Goal: Task Accomplishment & Management: Complete application form

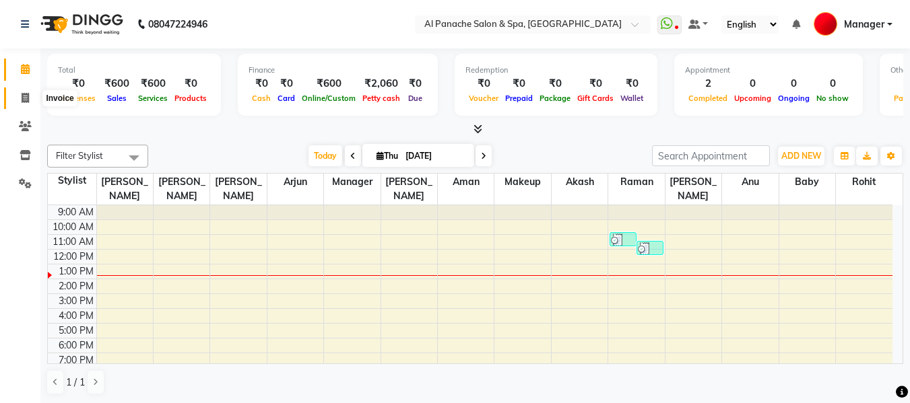
click at [20, 104] on span at bounding box center [25, 98] width 24 height 15
select select "service"
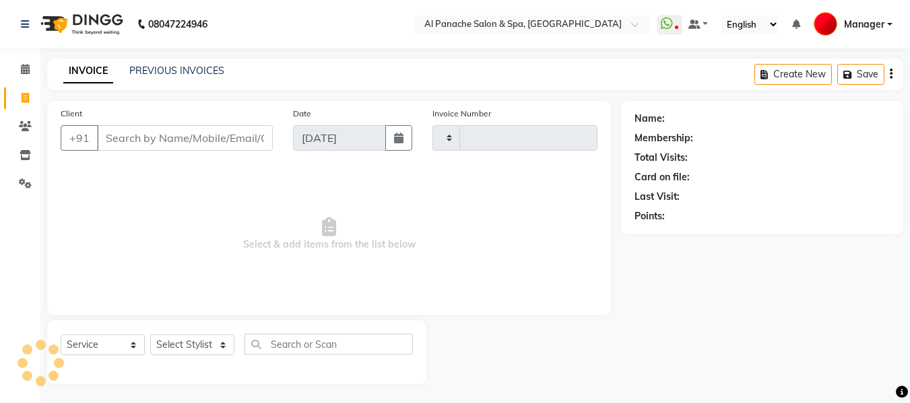
type input "2147"
select select "751"
click at [201, 134] on input "Client" at bounding box center [185, 138] width 176 height 26
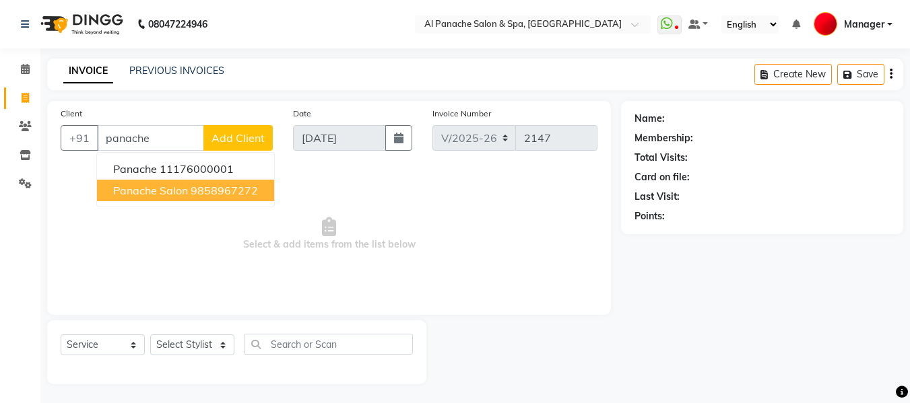
click at [212, 192] on ngb-highlight "9858967272" at bounding box center [224, 190] width 67 height 13
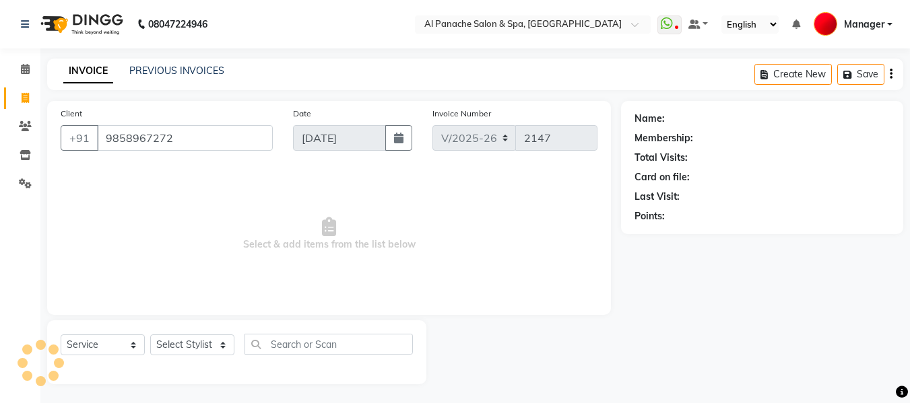
type input "9858967272"
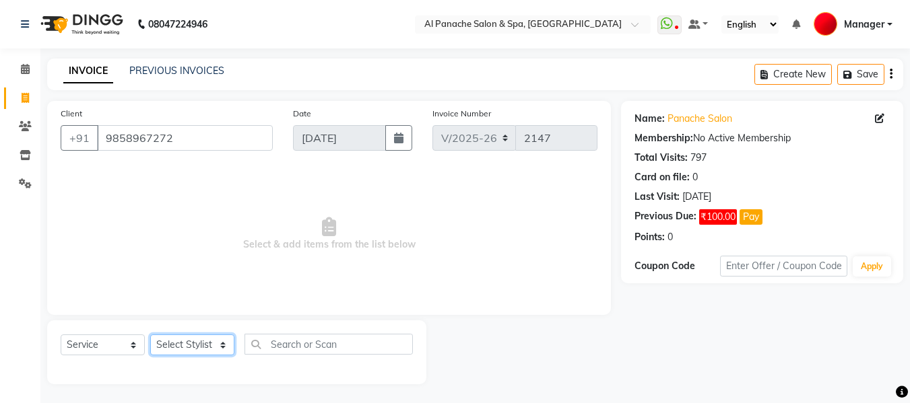
click at [195, 349] on select "Select Stylist [PERSON_NAME] [PERSON_NAME] Baby [PERSON_NAME] Makeup Manager [P…" at bounding box center [192, 345] width 84 height 21
select select "63849"
click at [150, 335] on select "Select Stylist [PERSON_NAME] [PERSON_NAME] Baby [PERSON_NAME] Makeup Manager [P…" at bounding box center [192, 345] width 84 height 21
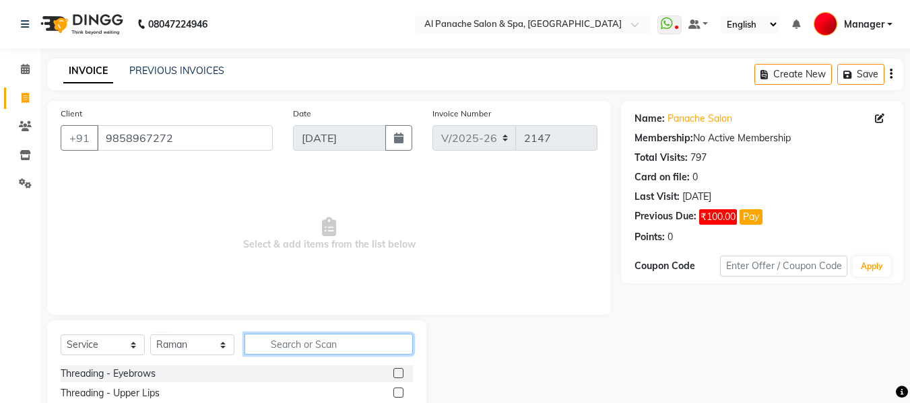
click at [325, 343] on input "text" at bounding box center [328, 344] width 168 height 21
type input "be"
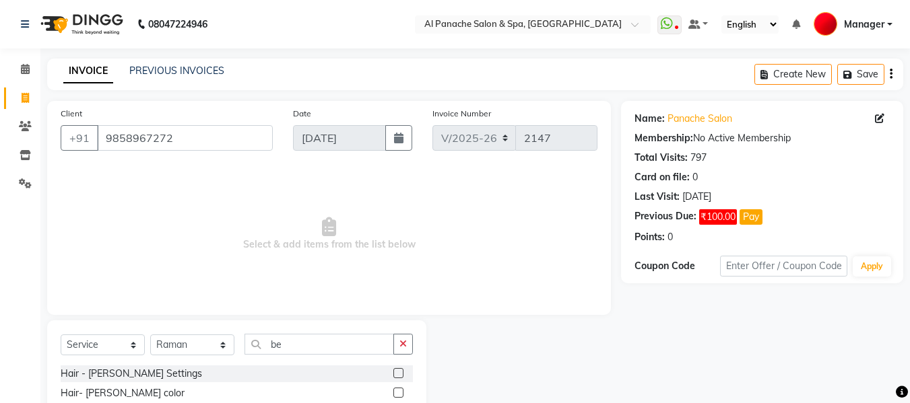
click at [399, 372] on label at bounding box center [398, 373] width 10 height 10
click at [399, 372] on input "checkbox" at bounding box center [397, 374] width 9 height 9
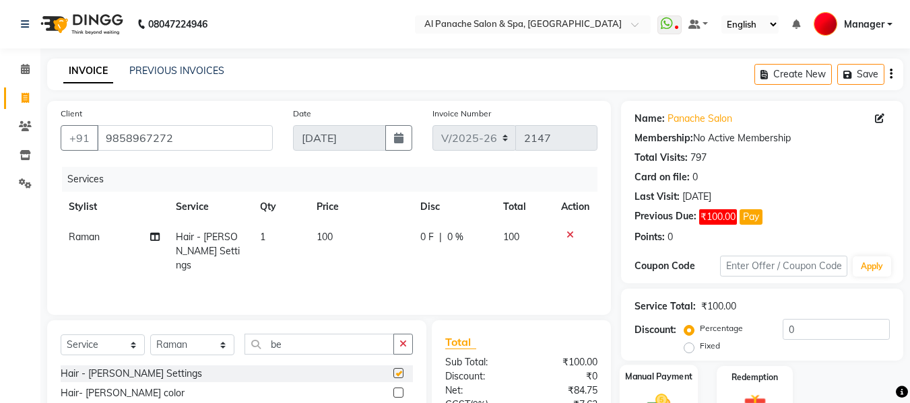
checkbox input "false"
click at [667, 386] on div "Manual Payment" at bounding box center [659, 397] width 79 height 64
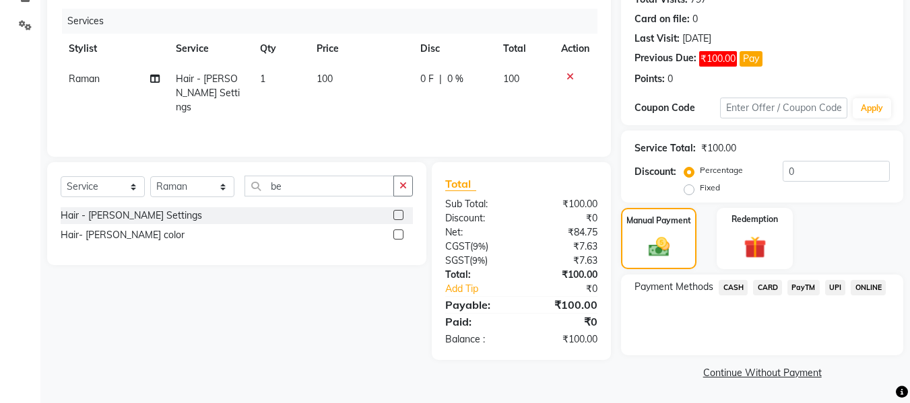
click at [735, 286] on span "CASH" at bounding box center [732, 287] width 29 height 15
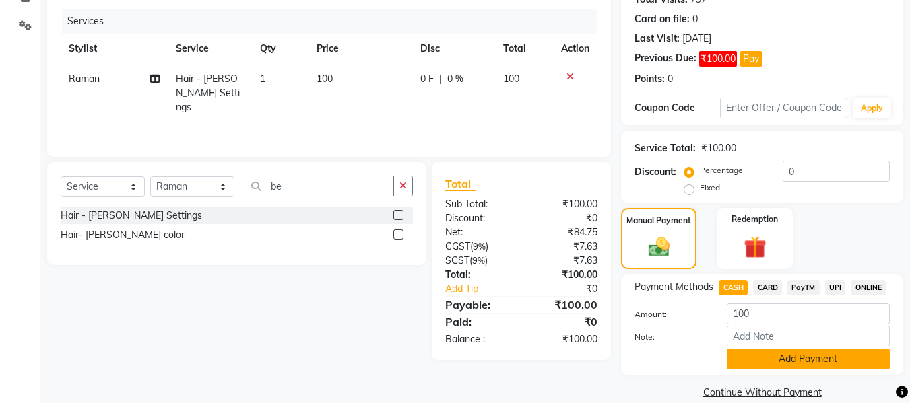
click at [820, 361] on button "Add Payment" at bounding box center [808, 359] width 163 height 21
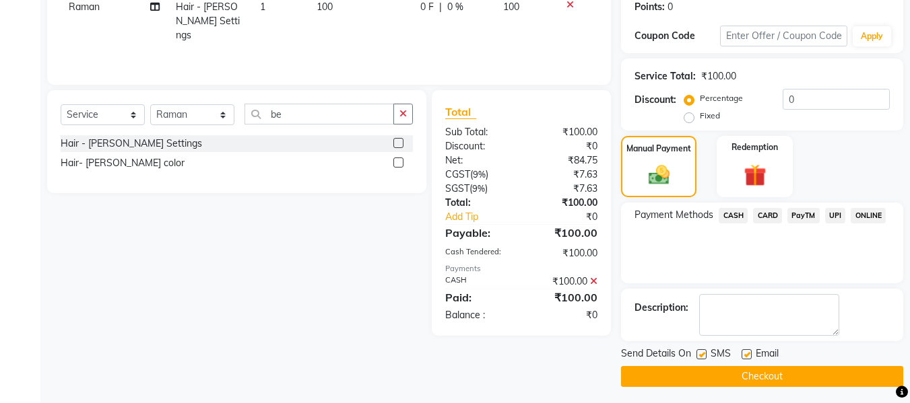
scroll to position [234, 0]
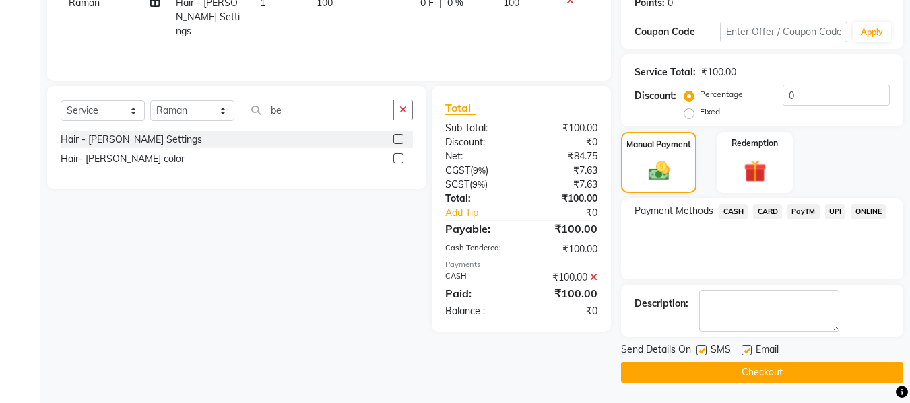
click at [740, 374] on button "Checkout" at bounding box center [762, 372] width 282 height 21
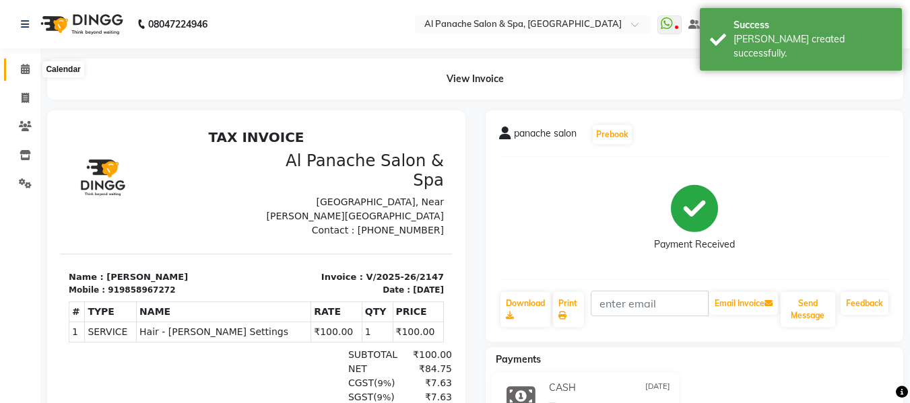
click at [21, 67] on icon at bounding box center [25, 69] width 9 height 10
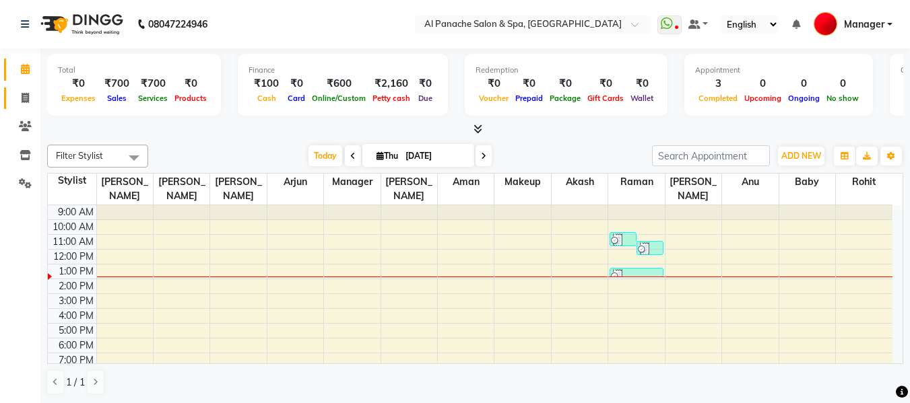
click at [10, 96] on link "Invoice" at bounding box center [20, 99] width 32 height 22
select select "service"
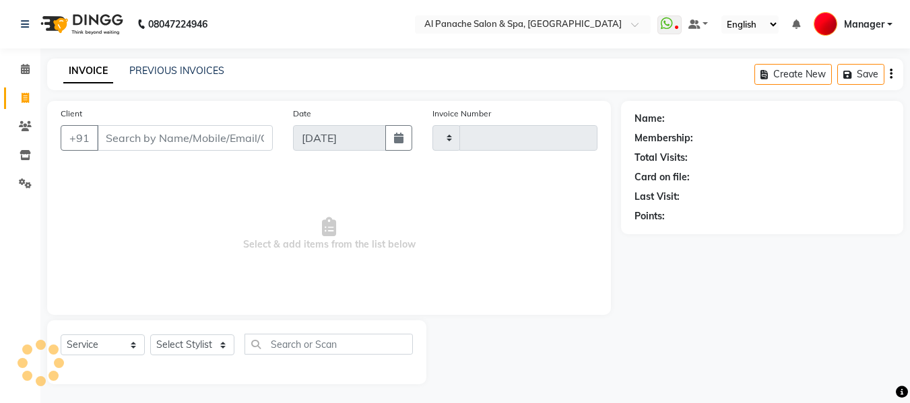
type input "2148"
select select "751"
click at [200, 145] on input "Client" at bounding box center [185, 138] width 176 height 26
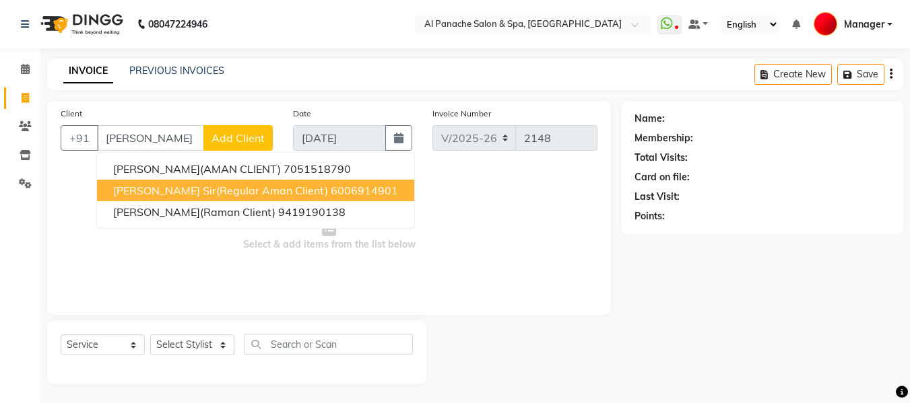
click at [331, 196] on ngb-highlight "6006914901" at bounding box center [364, 190] width 67 height 13
type input "6006914901"
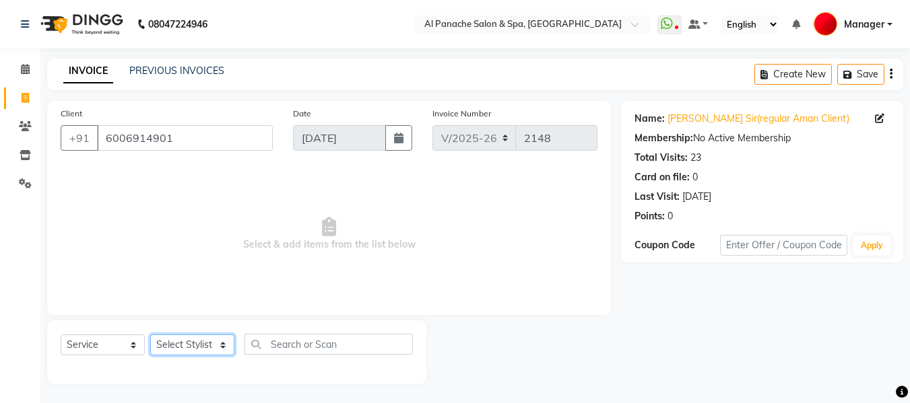
click at [187, 344] on select "Select Stylist [PERSON_NAME] [PERSON_NAME] Baby [PERSON_NAME] Makeup Manager [P…" at bounding box center [192, 345] width 84 height 21
select select "50647"
click at [150, 335] on select "Select Stylist [PERSON_NAME] [PERSON_NAME] Baby [PERSON_NAME] Makeup Manager [P…" at bounding box center [192, 345] width 84 height 21
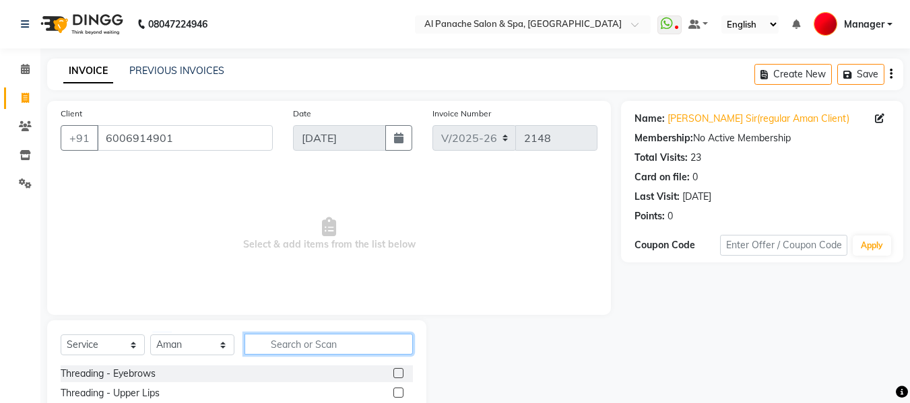
click at [307, 339] on input "text" at bounding box center [328, 344] width 168 height 21
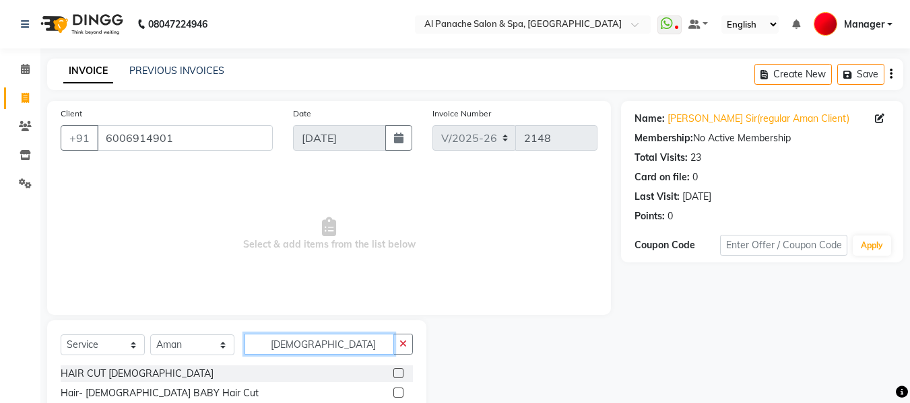
type input "[DEMOGRAPHIC_DATA]"
click at [397, 372] on label at bounding box center [398, 373] width 10 height 10
click at [397, 372] on input "checkbox" at bounding box center [397, 374] width 9 height 9
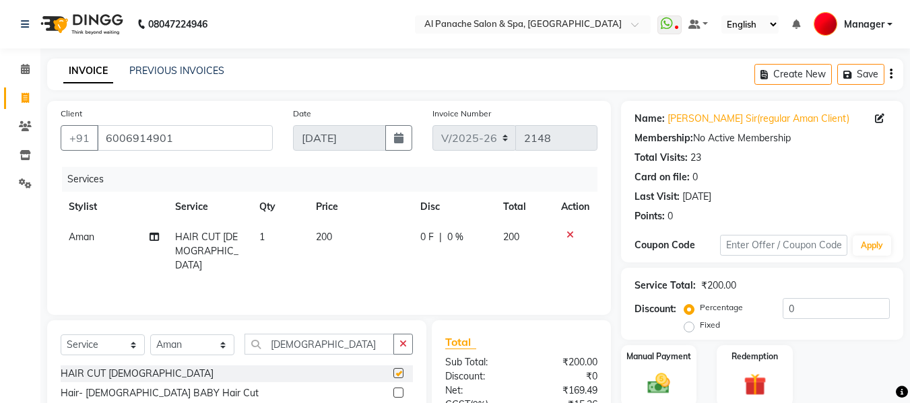
checkbox input "false"
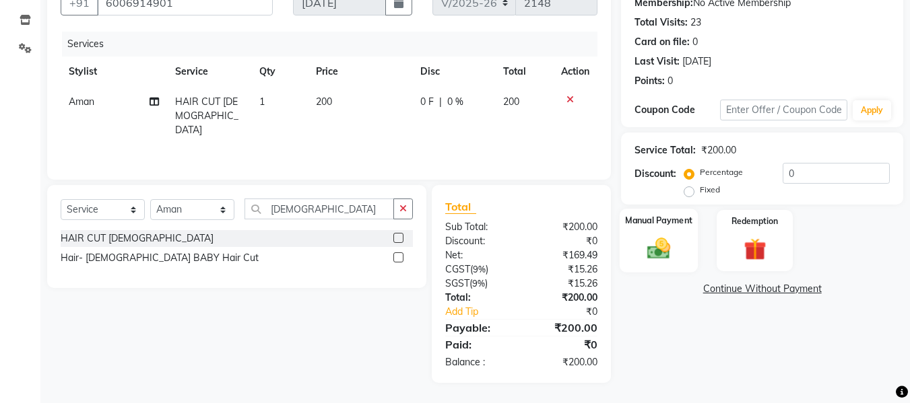
click at [655, 255] on img at bounding box center [659, 248] width 38 height 27
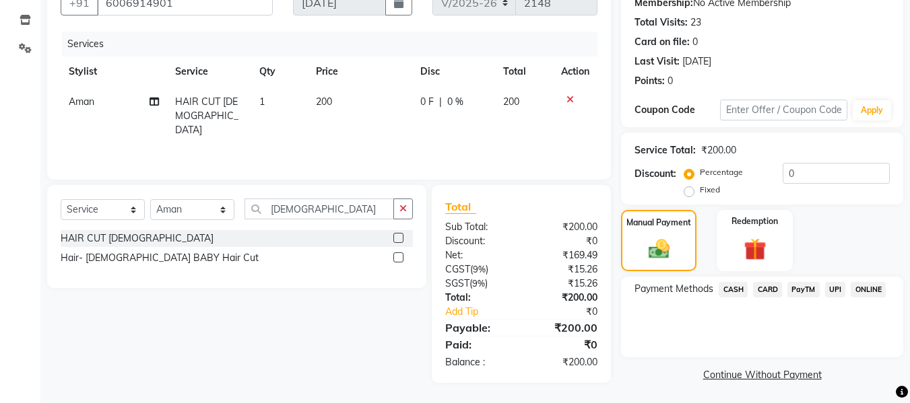
click at [832, 289] on span "UPI" at bounding box center [835, 289] width 21 height 15
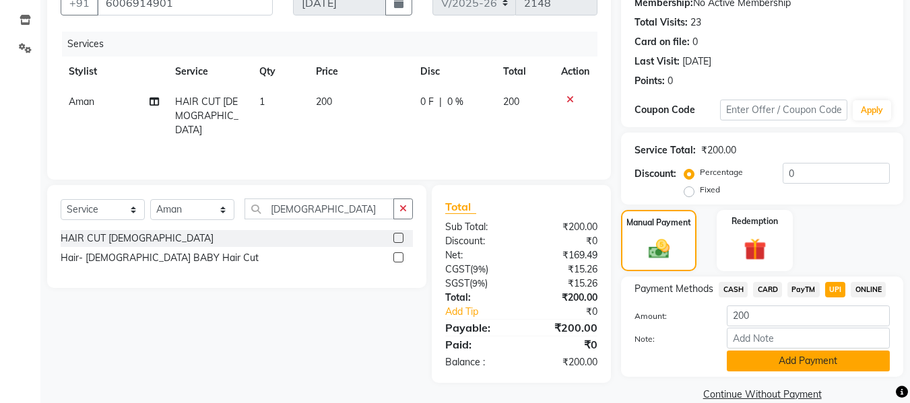
click at [811, 357] on button "Add Payment" at bounding box center [808, 361] width 163 height 21
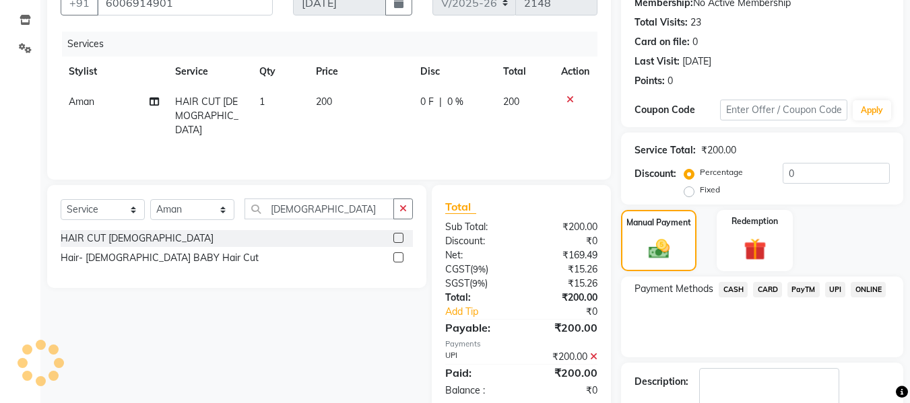
scroll to position [213, 0]
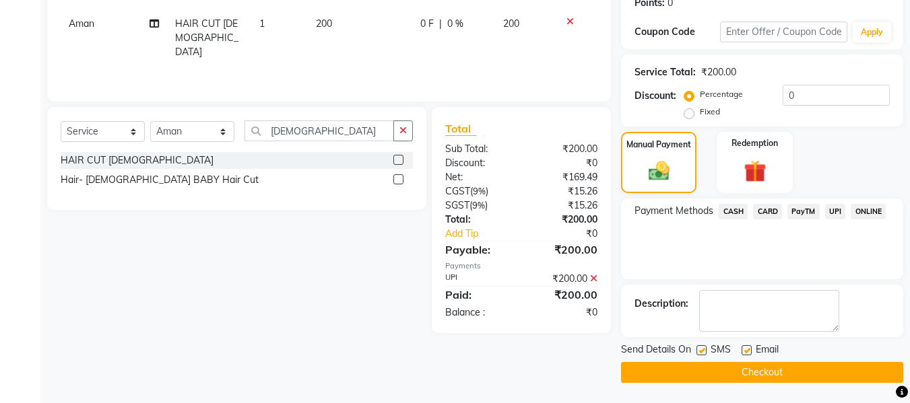
click at [828, 378] on button "Checkout" at bounding box center [762, 372] width 282 height 21
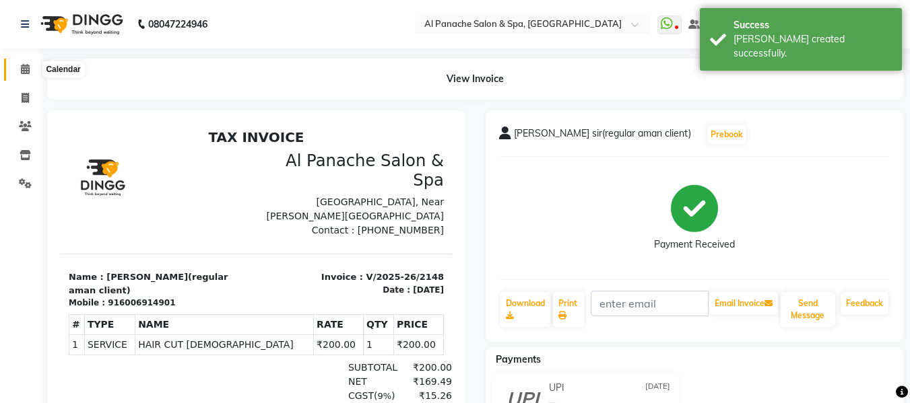
click at [26, 71] on icon at bounding box center [25, 69] width 9 height 10
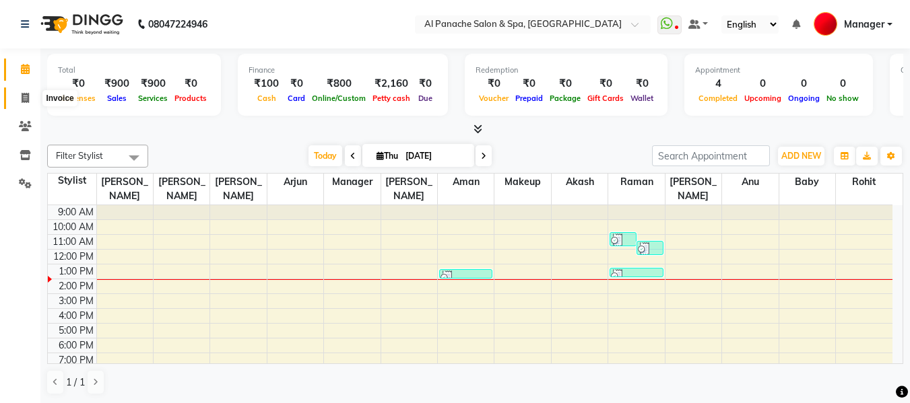
click at [22, 98] on icon at bounding box center [25, 98] width 7 height 10
select select "service"
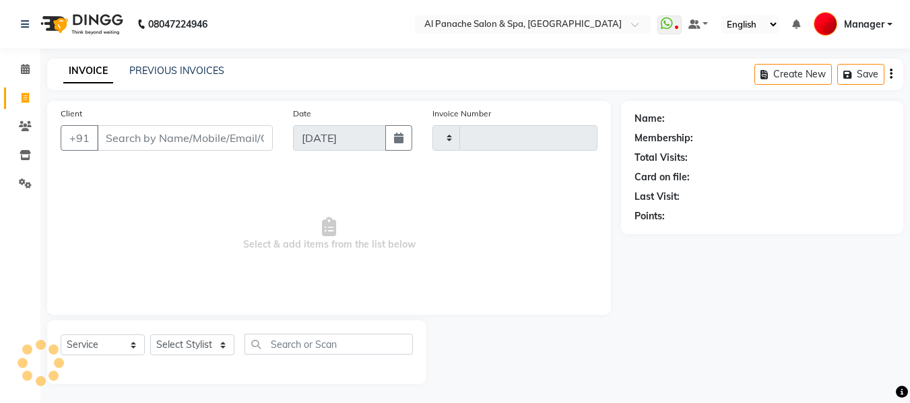
type input "2149"
select select "751"
click at [203, 345] on select "Select Stylist" at bounding box center [192, 345] width 84 height 21
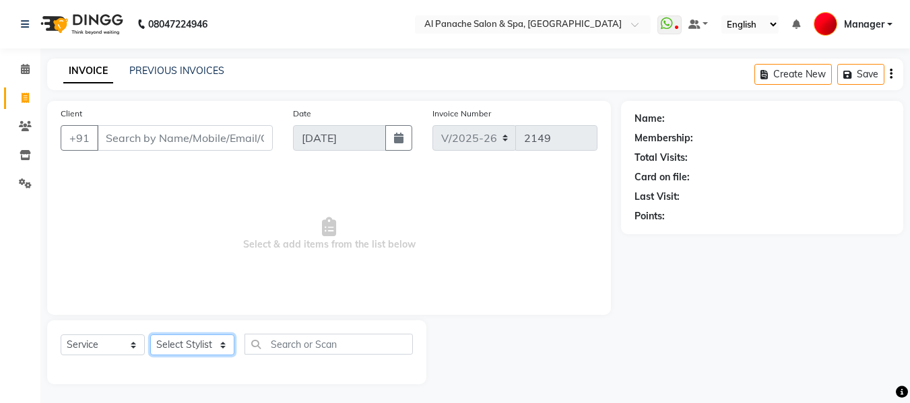
select select "12067"
click at [150, 335] on select "Select Stylist [PERSON_NAME] [PERSON_NAME] Baby [PERSON_NAME] Makeup Manager [P…" at bounding box center [192, 345] width 84 height 21
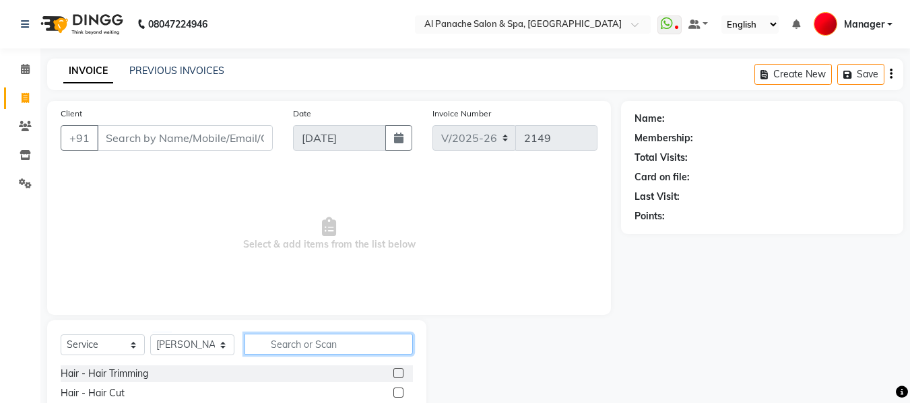
click at [310, 343] on input "text" at bounding box center [328, 344] width 168 height 21
type input "touc"
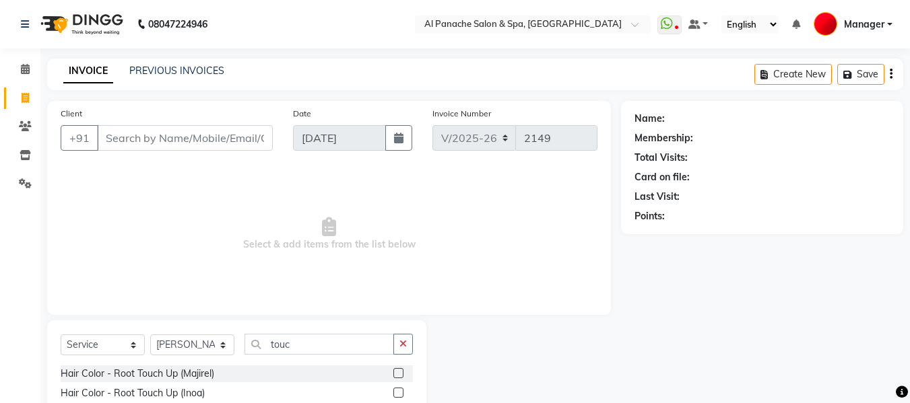
click at [399, 392] on label at bounding box center [398, 393] width 10 height 10
click at [399, 392] on input "checkbox" at bounding box center [397, 393] width 9 height 9
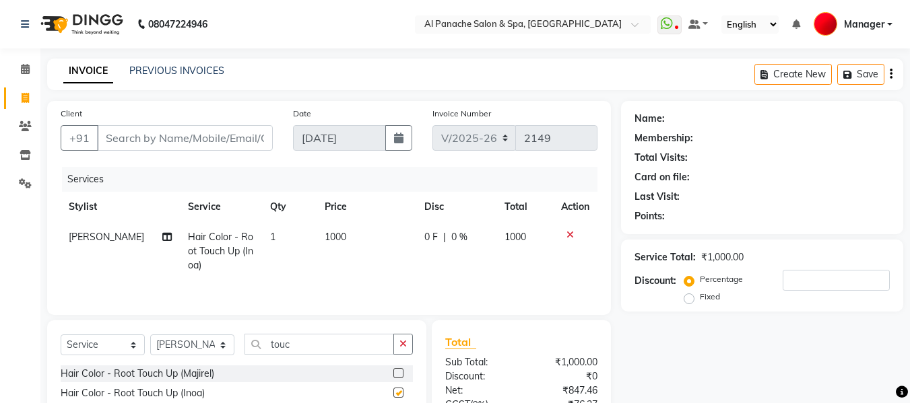
checkbox input "false"
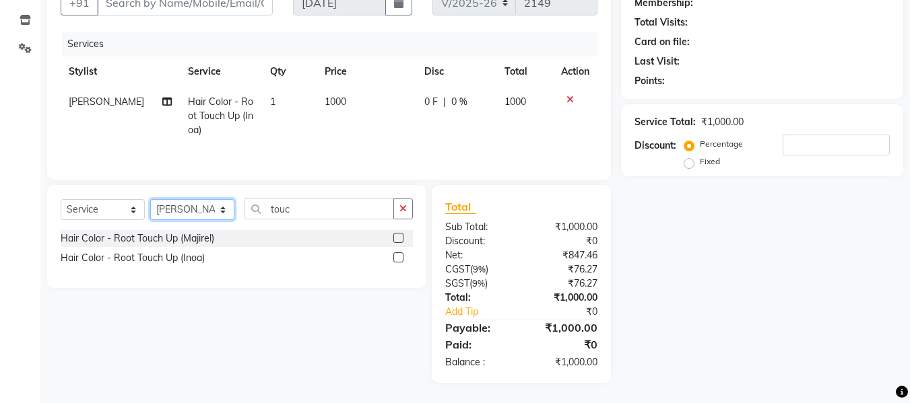
click at [215, 209] on select "Select Stylist [PERSON_NAME] [PERSON_NAME] Baby [PERSON_NAME] Makeup Manager [P…" at bounding box center [192, 209] width 84 height 21
select select "31034"
click at [150, 199] on select "Select Stylist [PERSON_NAME] [PERSON_NAME] Baby [PERSON_NAME] Makeup Manager [P…" at bounding box center [192, 209] width 84 height 21
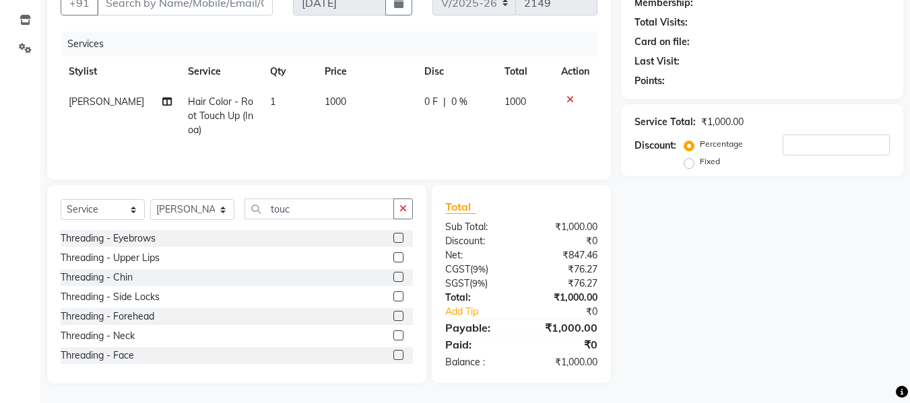
click at [393, 238] on label at bounding box center [398, 238] width 10 height 10
click at [393, 238] on input "checkbox" at bounding box center [397, 238] width 9 height 9
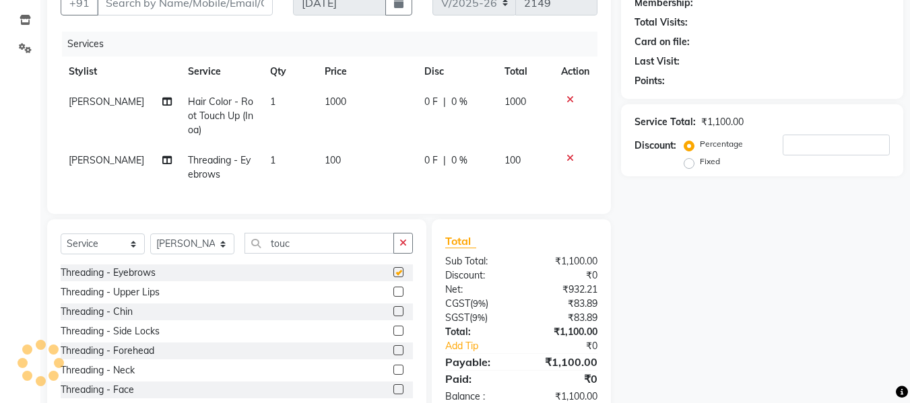
checkbox input "false"
click at [327, 165] on span "100" at bounding box center [333, 160] width 16 height 12
select select "31034"
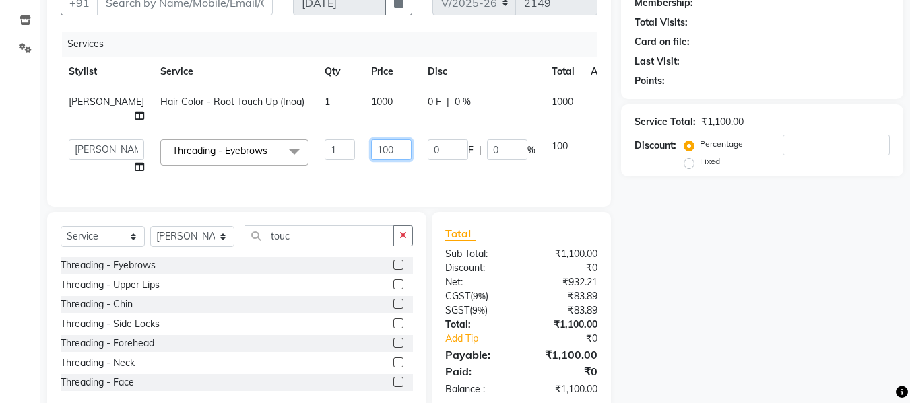
click at [371, 152] on input "100" at bounding box center [391, 149] width 40 height 21
type input "150"
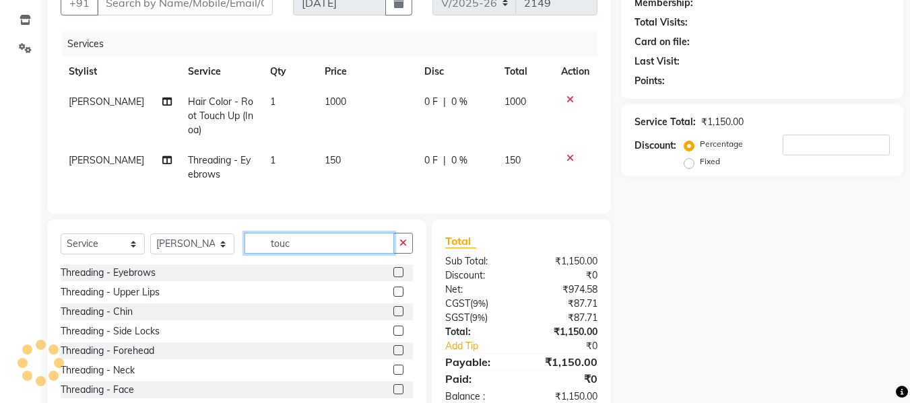
click at [334, 242] on div "Select Service Product Membership Package Voucher Prepaid Gift Card Select Styl…" at bounding box center [236, 319] width 379 height 199
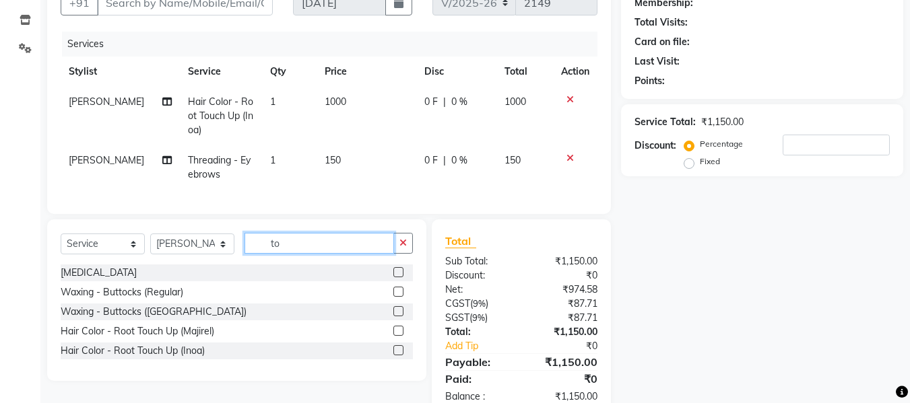
type input "t"
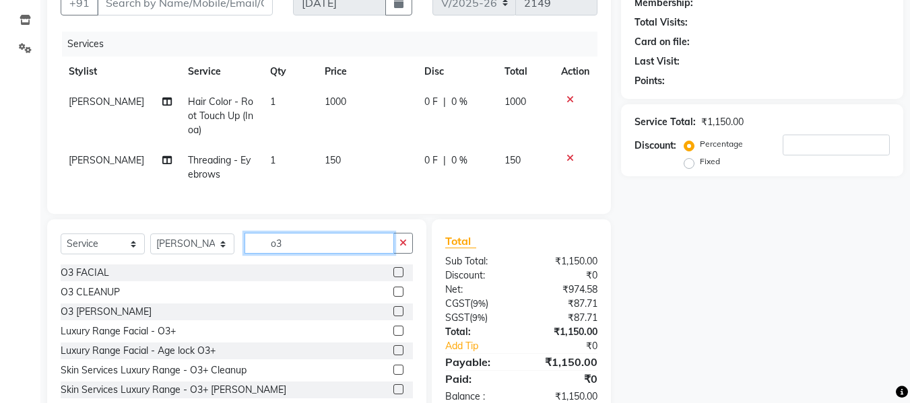
type input "o3"
click at [393, 316] on label at bounding box center [398, 311] width 10 height 10
click at [393, 316] on input "checkbox" at bounding box center [397, 312] width 9 height 9
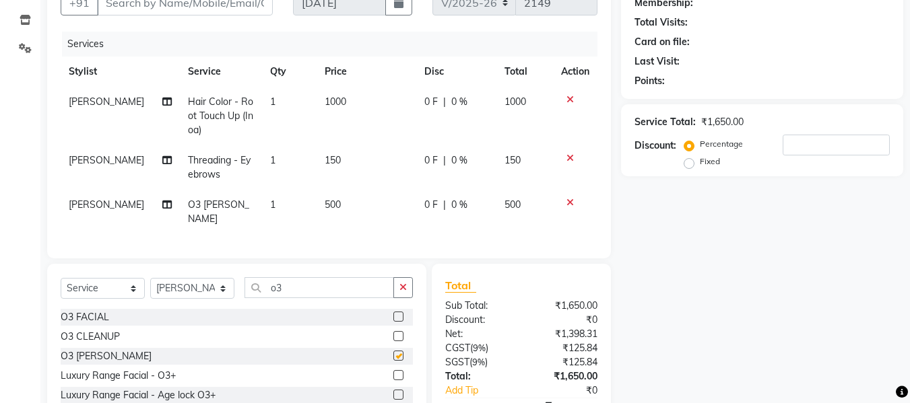
checkbox input "false"
click at [195, 286] on select "Select Stylist [PERSON_NAME] [PERSON_NAME] Baby [PERSON_NAME] Makeup Manager [P…" at bounding box center [192, 288] width 84 height 21
select select "12071"
click at [150, 278] on select "Select Stylist [PERSON_NAME] [PERSON_NAME] Baby [PERSON_NAME] Makeup Manager [P…" at bounding box center [192, 288] width 84 height 21
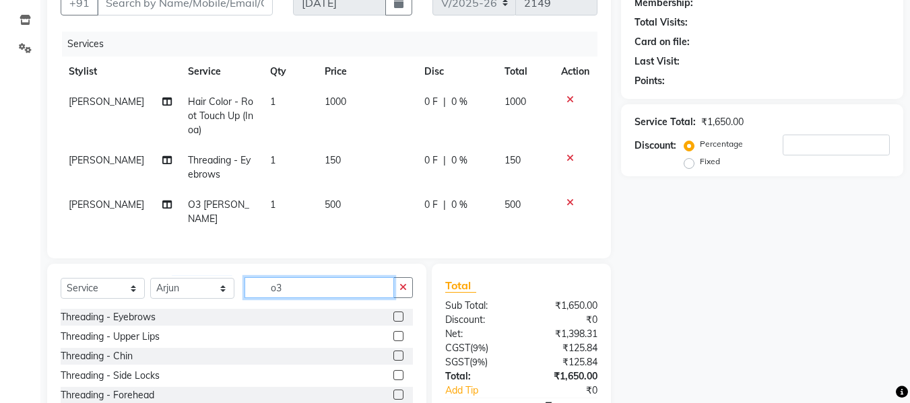
click at [347, 281] on input "o3" at bounding box center [318, 287] width 149 height 21
type input "o"
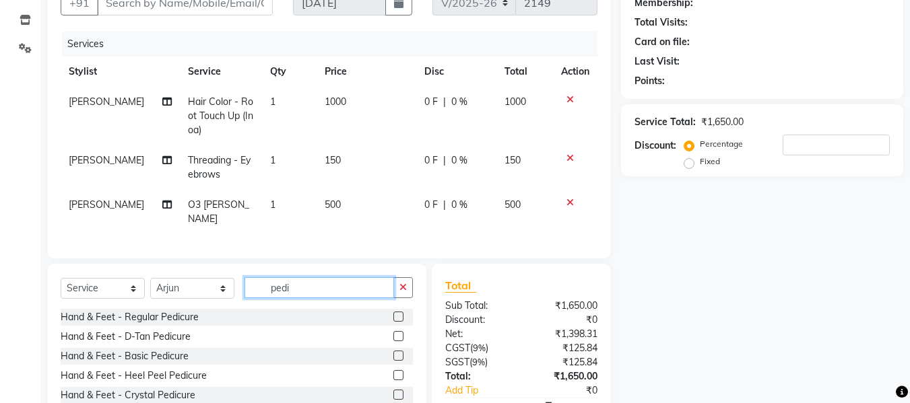
type input "pedi"
click at [396, 312] on label at bounding box center [398, 317] width 10 height 10
click at [396, 313] on input "checkbox" at bounding box center [397, 317] width 9 height 9
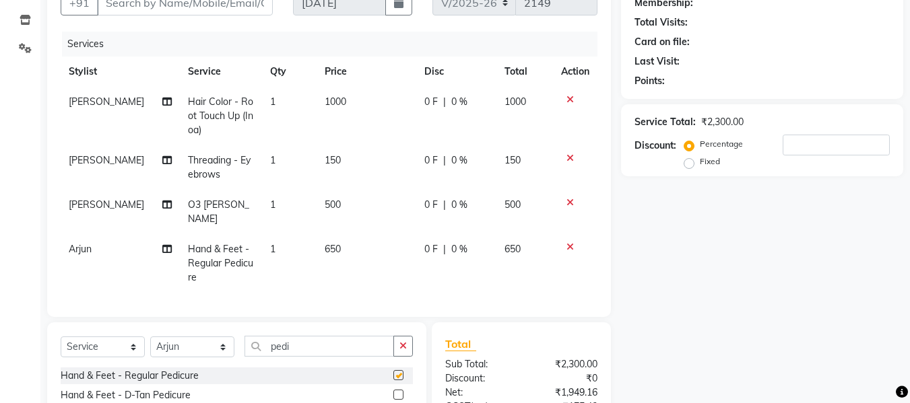
checkbox input "false"
click at [213, 344] on select "Select Stylist [PERSON_NAME] [PERSON_NAME] Baby [PERSON_NAME] Makeup Manager [P…" at bounding box center [192, 347] width 84 height 21
select select "31034"
click at [150, 337] on select "Select Stylist [PERSON_NAME] [PERSON_NAME] Baby [PERSON_NAME] Makeup Manager [P…" at bounding box center [192, 347] width 84 height 21
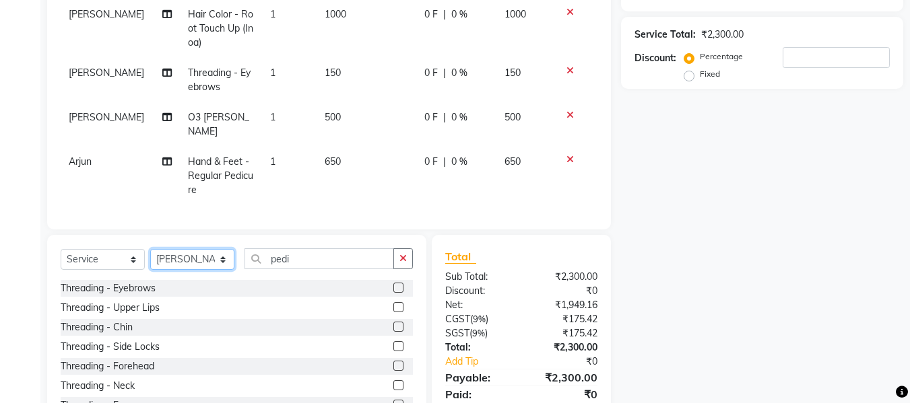
scroll to position [269, 0]
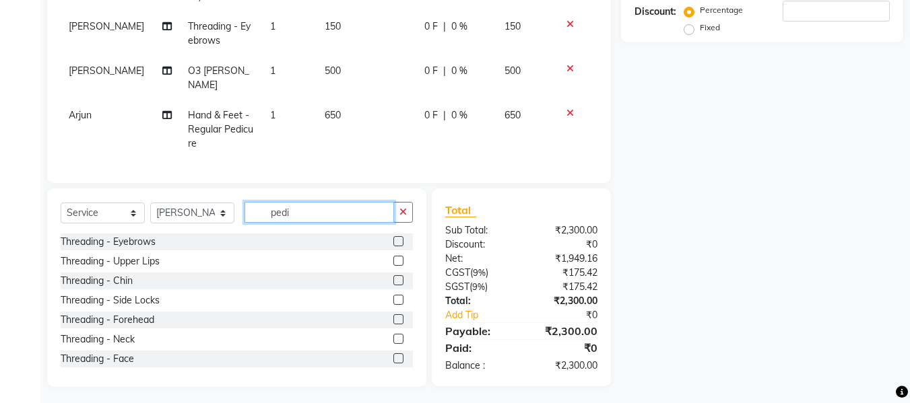
click at [337, 209] on input "pedi" at bounding box center [318, 212] width 149 height 21
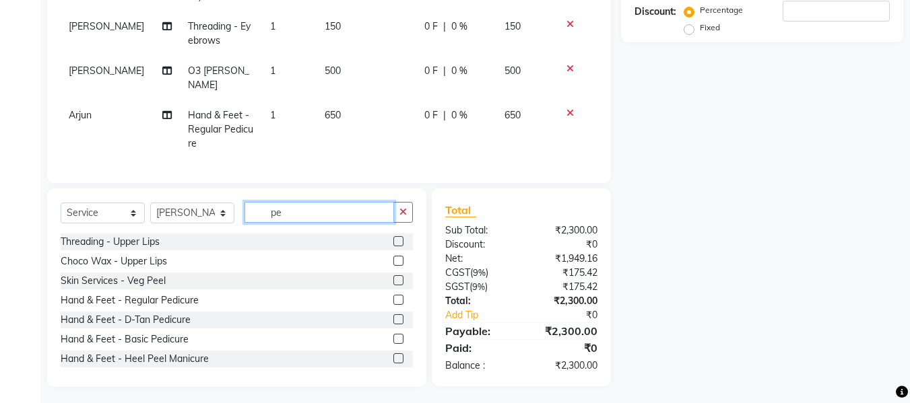
type input "p"
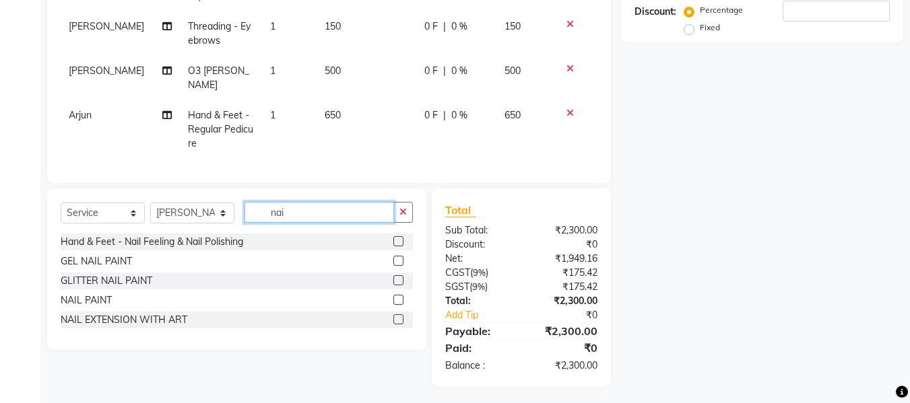
scroll to position [269, 0]
type input "nail"
click at [397, 297] on label at bounding box center [398, 301] width 10 height 10
click at [397, 297] on input "checkbox" at bounding box center [397, 301] width 9 height 9
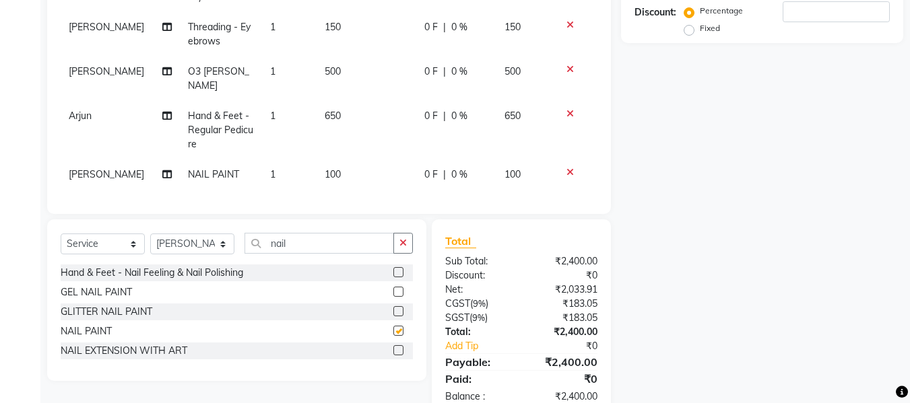
checkbox input "false"
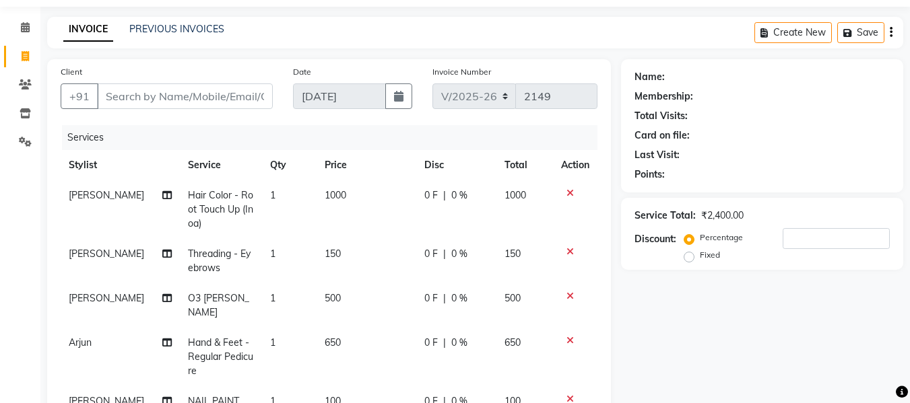
scroll to position [0, 0]
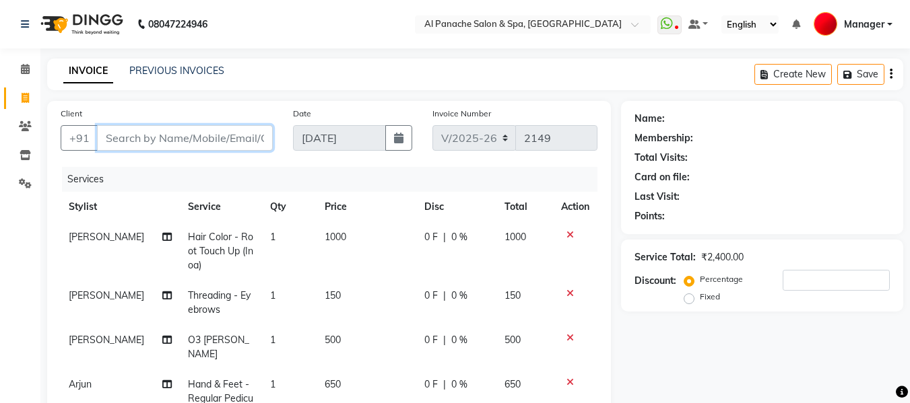
click at [202, 140] on input "Client" at bounding box center [185, 138] width 176 height 26
type input "s"
type input "0"
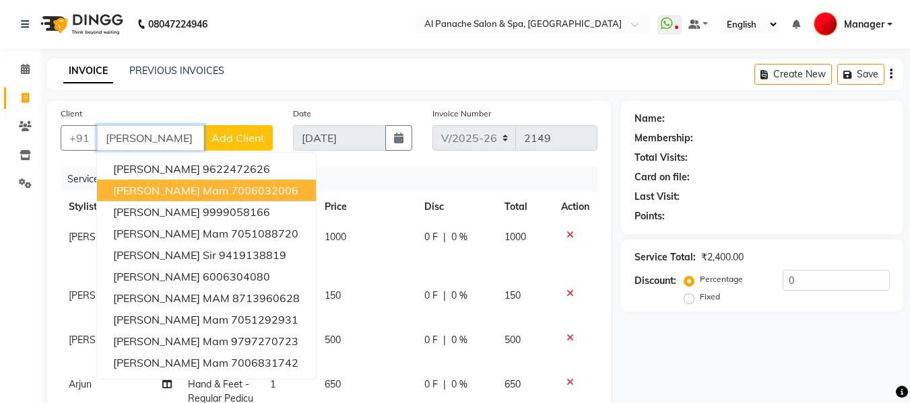
click at [232, 186] on ngb-highlight "7006032006" at bounding box center [264, 190] width 67 height 13
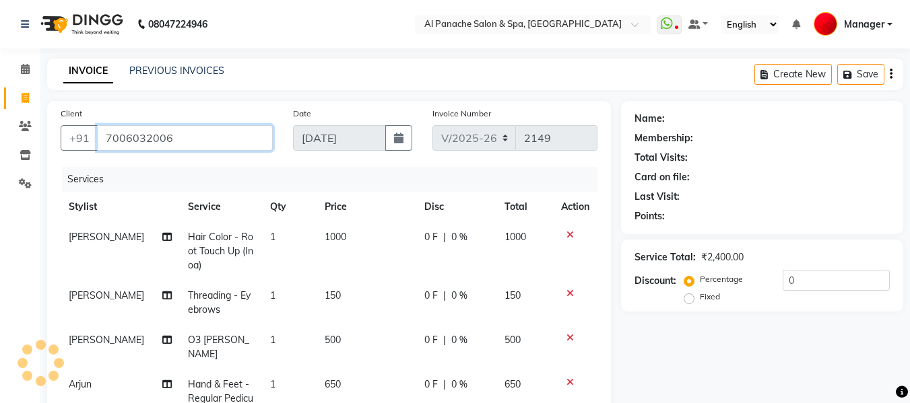
type input "7006032006"
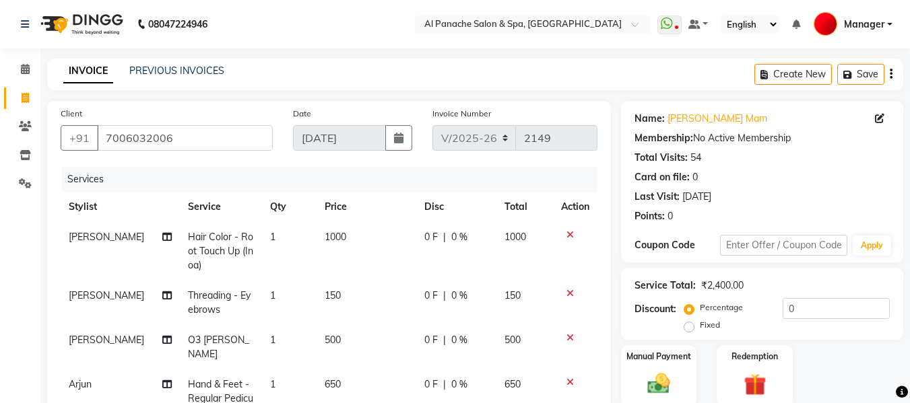
scroll to position [299, 0]
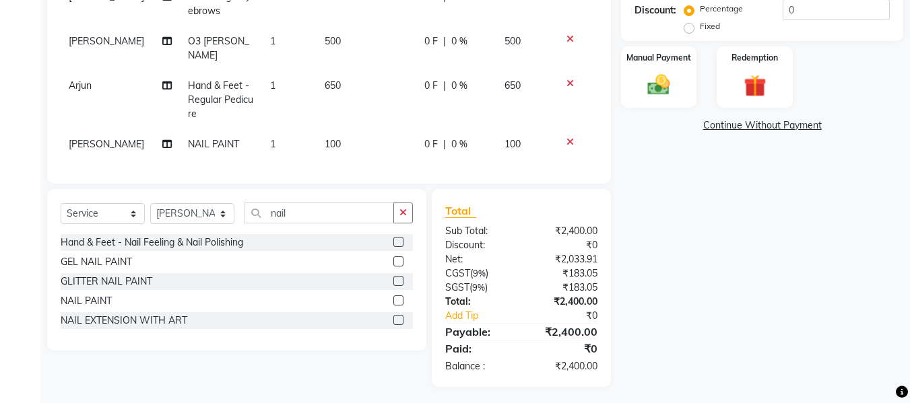
click at [700, 31] on label "Fixed" at bounding box center [710, 26] width 20 height 12
click at [687, 31] on input "Fixed" at bounding box center [691, 26] width 9 height 9
radio input "true"
click at [808, 9] on input "0" at bounding box center [835, 9] width 107 height 21
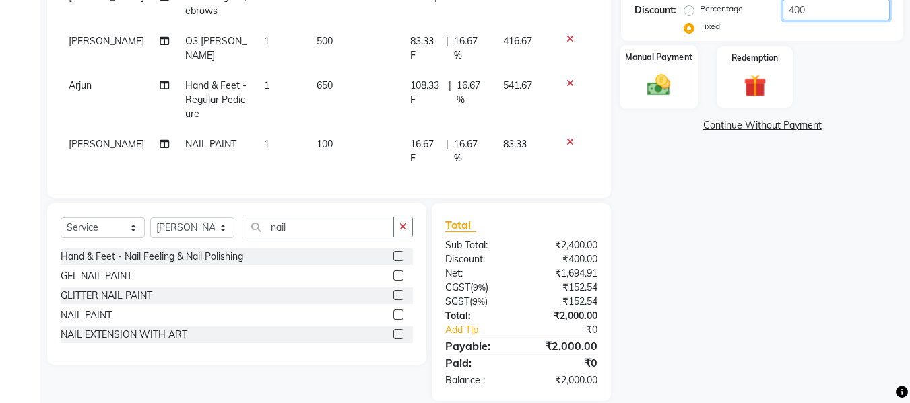
type input "400"
click at [654, 85] on img at bounding box center [659, 84] width 38 height 27
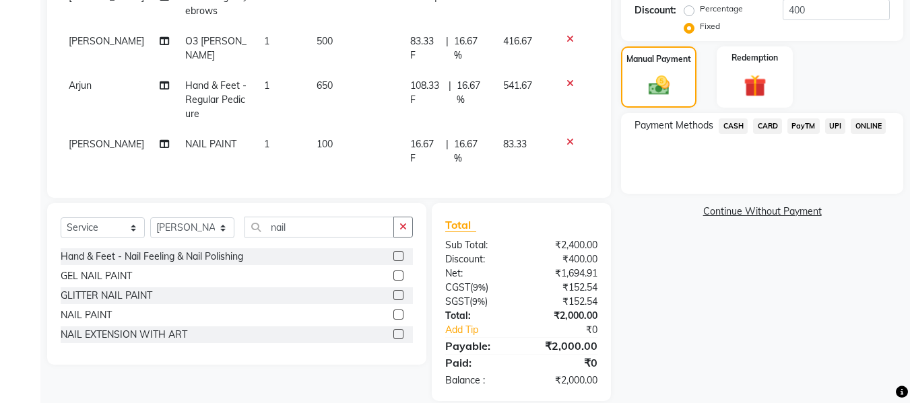
click at [826, 125] on span "UPI" at bounding box center [835, 126] width 21 height 15
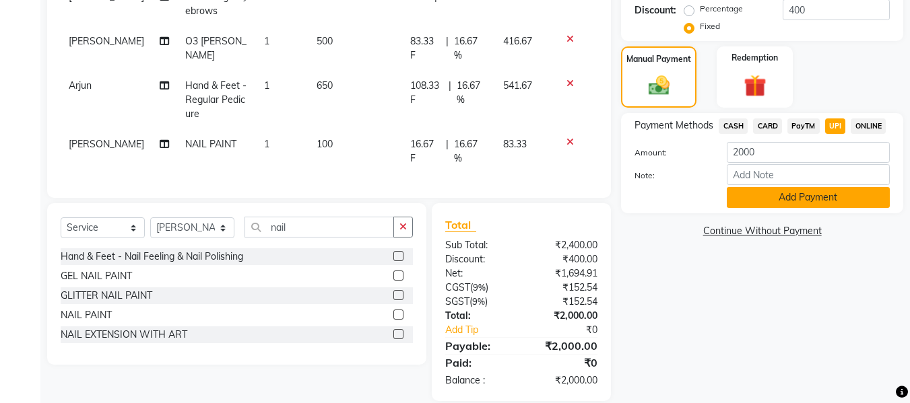
click at [807, 199] on button "Add Payment" at bounding box center [808, 197] width 163 height 21
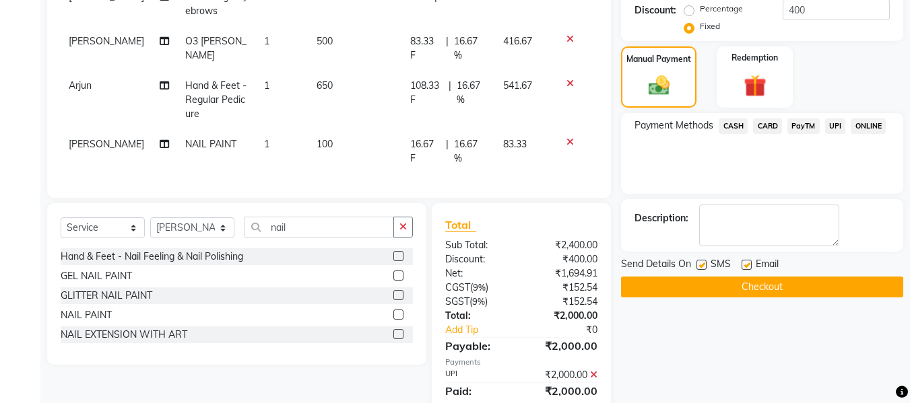
click at [760, 294] on button "Checkout" at bounding box center [762, 287] width 282 height 21
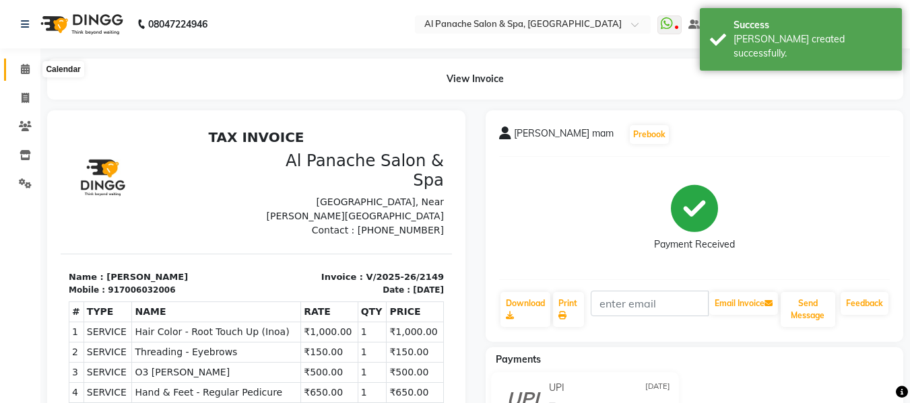
click at [21, 73] on icon at bounding box center [25, 69] width 9 height 10
